Goal: Information Seeking & Learning: Stay updated

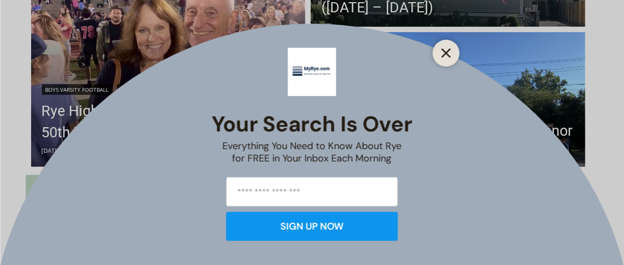
click at [445, 50] on icon "Close" at bounding box center [446, 53] width 10 height 10
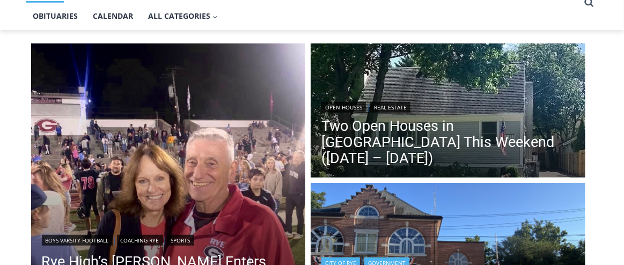
scroll to position [248, 0]
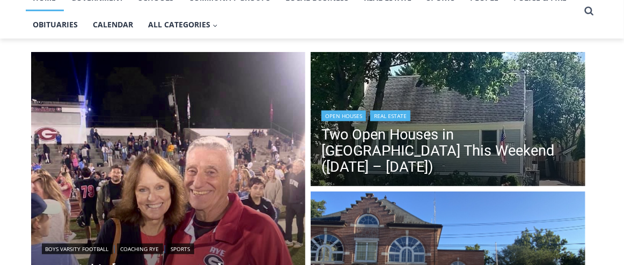
click at [443, 92] on img "Read More Two Open Houses in Rye This Weekend (September 6 – 7)" at bounding box center [448, 120] width 275 height 137
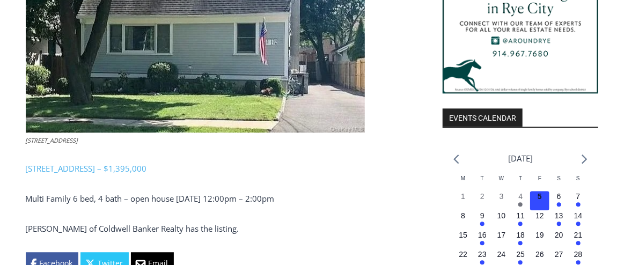
scroll to position [958, 0]
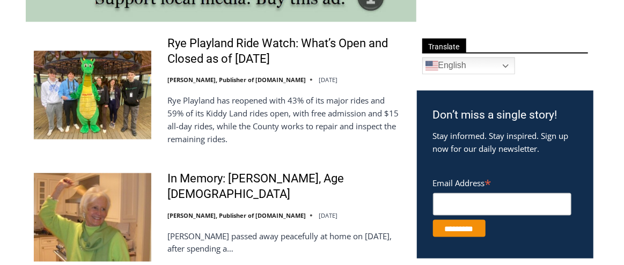
scroll to position [611, 0]
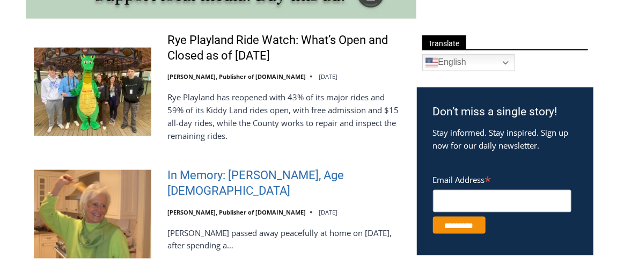
click at [282, 180] on link "In Memory: Barbara de Frondeville, Age 88" at bounding box center [284, 183] width 235 height 31
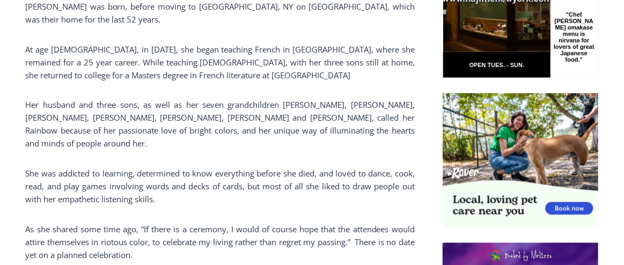
scroll to position [743, 0]
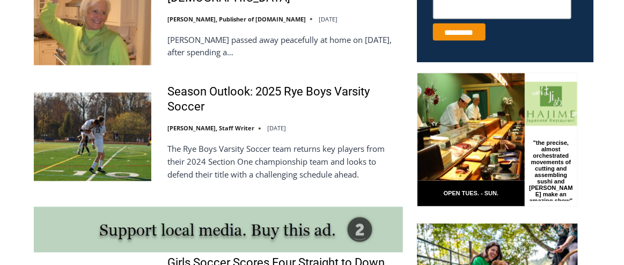
scroll to position [611, 0]
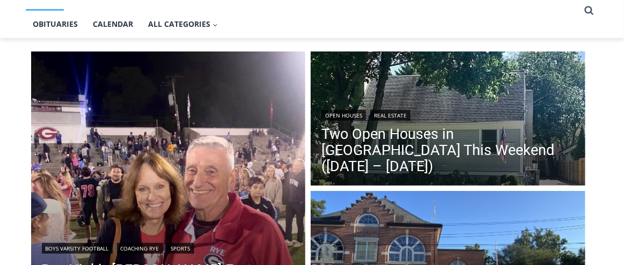
scroll to position [36, 0]
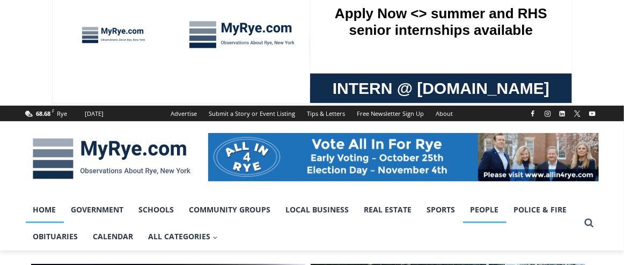
click at [474, 210] on link "People" at bounding box center [484, 209] width 43 height 27
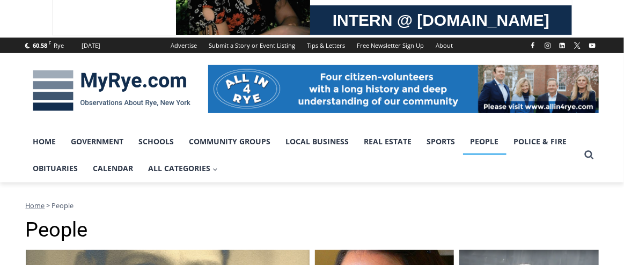
scroll to position [106, 0]
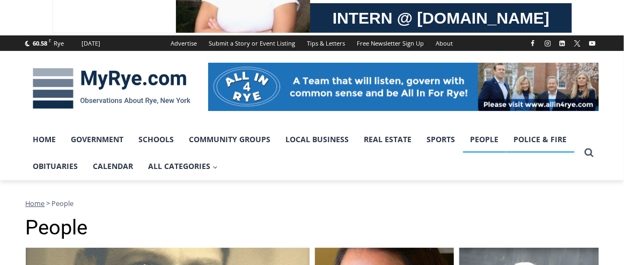
click at [515, 136] on link "Police & Fire" at bounding box center [540, 139] width 68 height 27
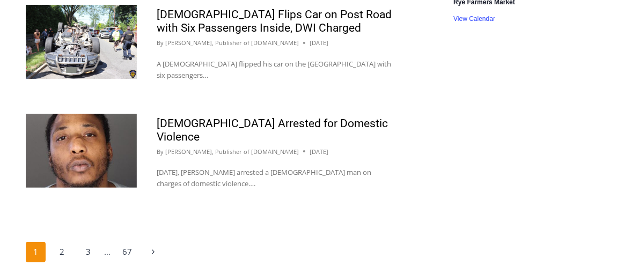
scroll to position [1735, 0]
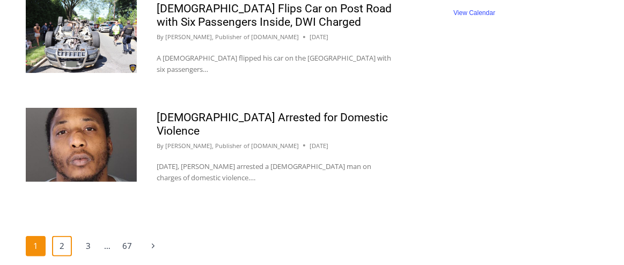
click at [62, 236] on link "2" at bounding box center [62, 246] width 20 height 20
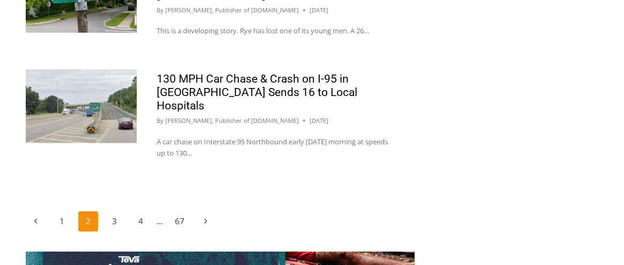
scroll to position [1841, 0]
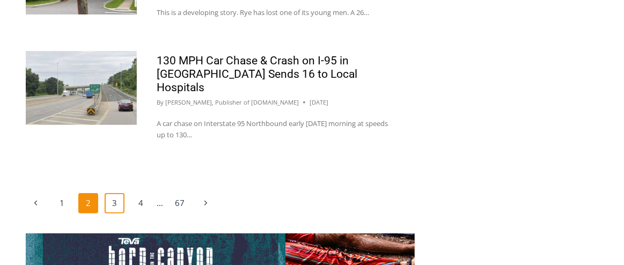
click at [113, 193] on link "3" at bounding box center [115, 203] width 20 height 20
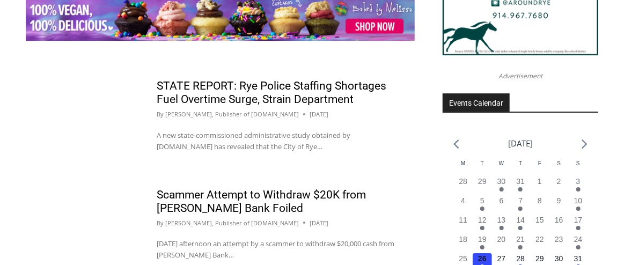
scroll to position [1204, 0]
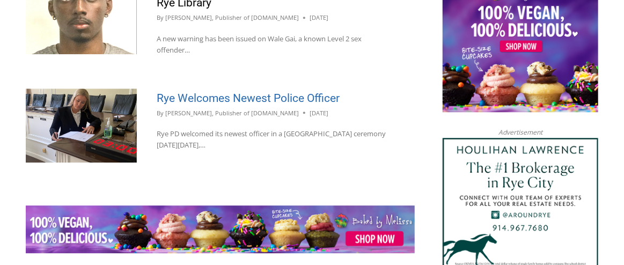
click at [223, 92] on link "Rye Welcomes Newest Police Officer" at bounding box center [248, 98] width 183 height 13
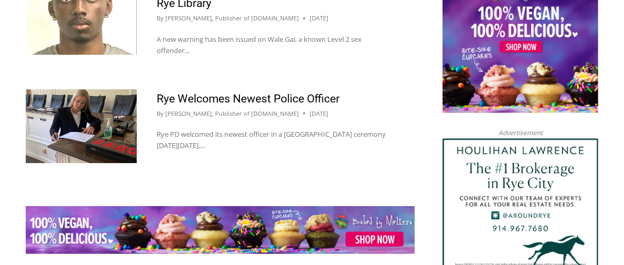
click at [422, 126] on div "Employee of Local Firm Arrested for Public Lewdness By Jay Sears, Publisher of …" at bounding box center [312, 130] width 573 height 1474
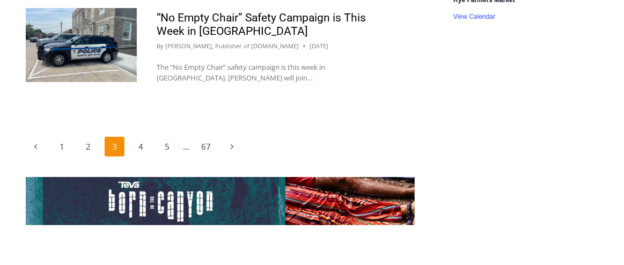
scroll to position [1840, 0]
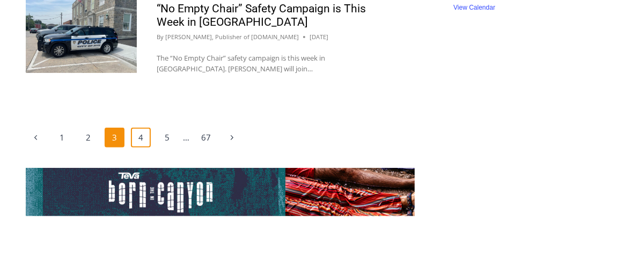
click at [143, 128] on link "4" at bounding box center [141, 138] width 20 height 20
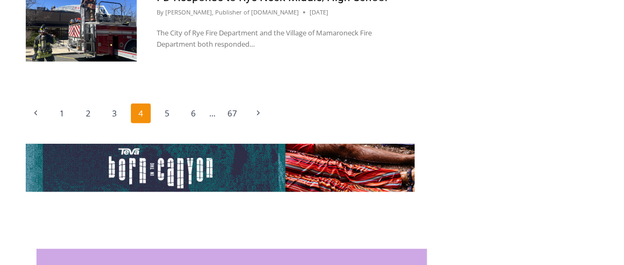
scroll to position [1894, 0]
